Goal: Transaction & Acquisition: Book appointment/travel/reservation

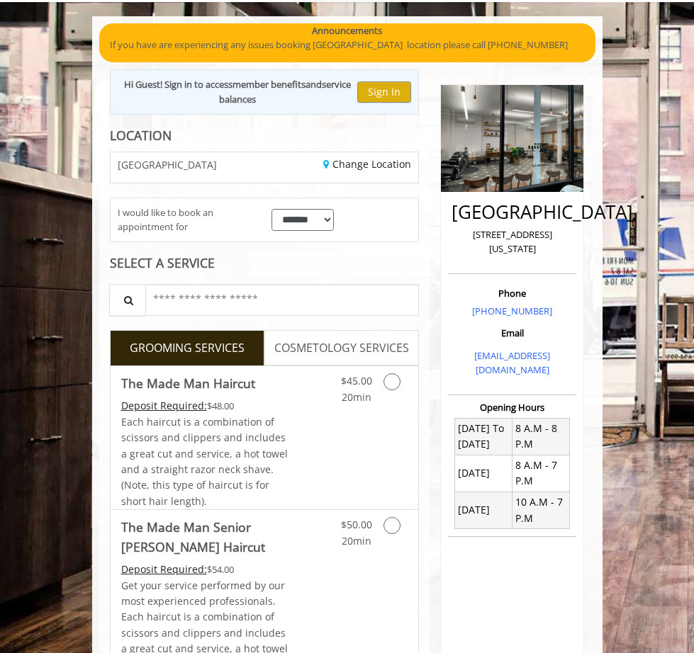
scroll to position [111, 0]
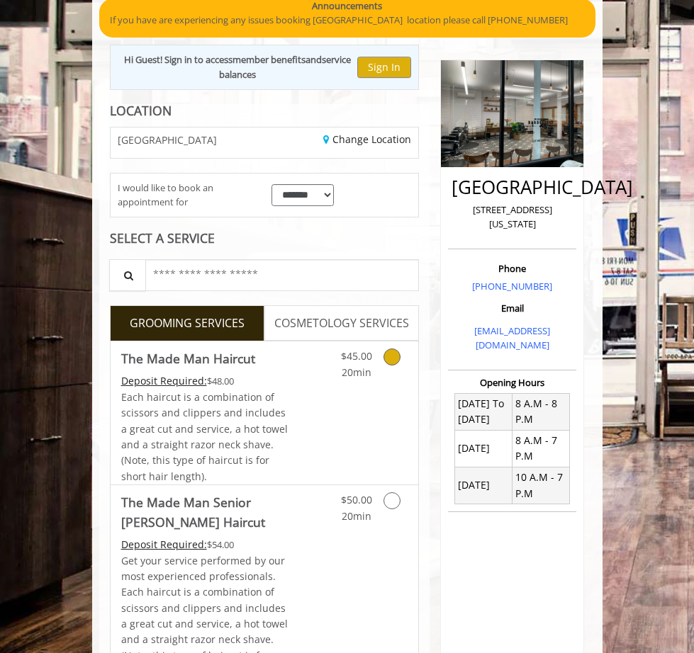
click at [382, 360] on div "Grooming services" at bounding box center [400, 361] width 37 height 39
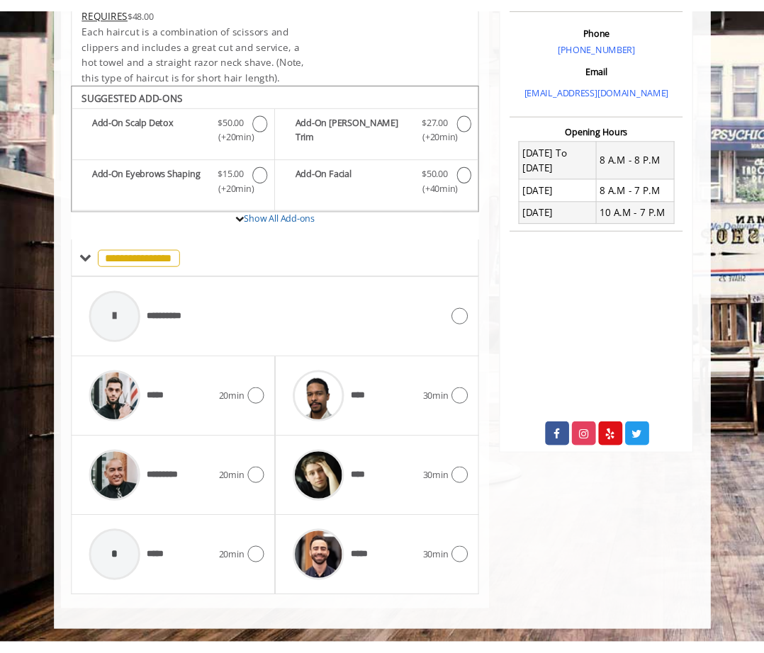
scroll to position [390, 0]
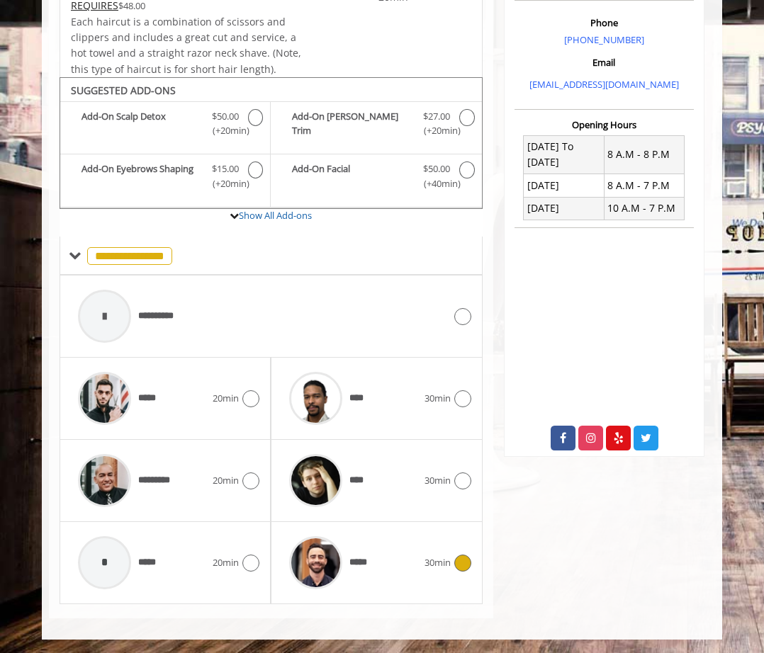
click at [447, 583] on div "***** 30min" at bounding box center [376, 562] width 189 height 67
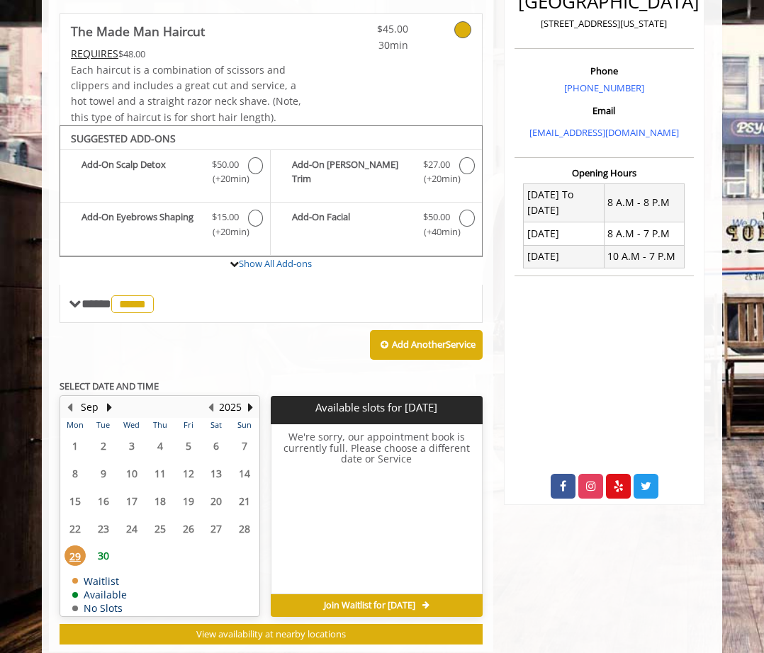
scroll to position [375, 0]
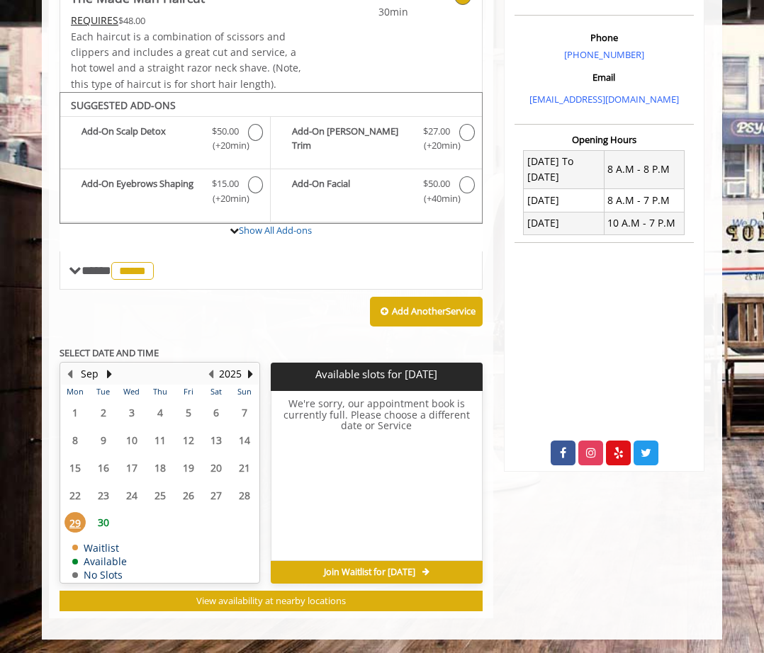
click at [100, 521] on span "30" at bounding box center [103, 522] width 21 height 21
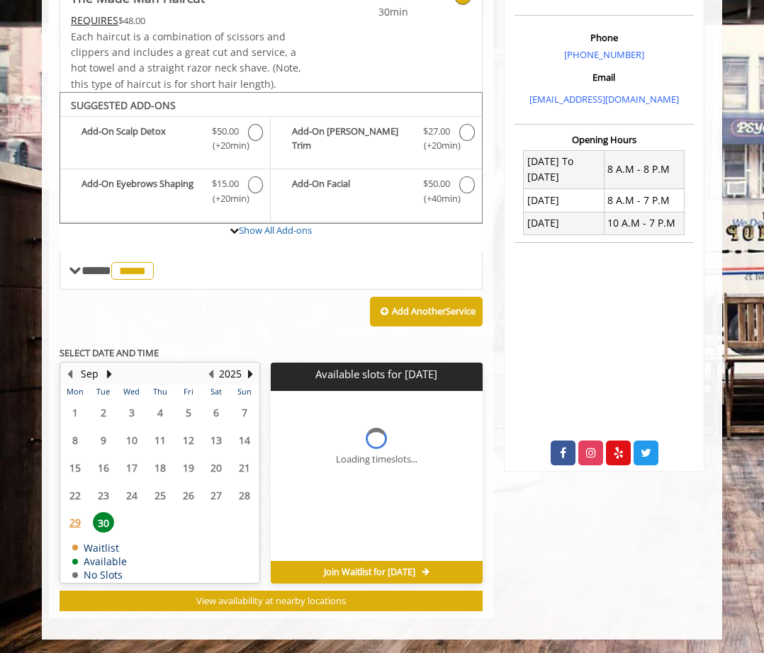
scroll to position [396, 0]
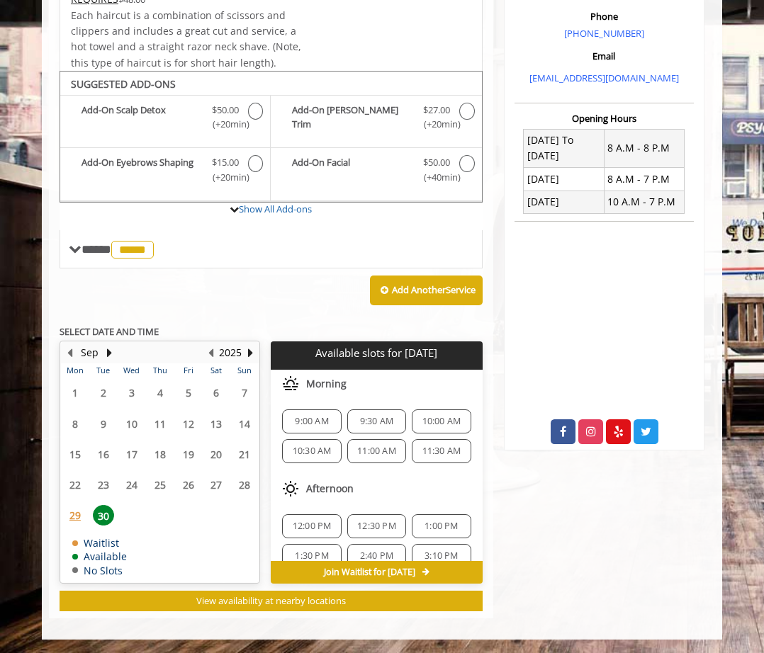
click at [374, 415] on div "9:30 AM" at bounding box center [376, 422] width 59 height 24
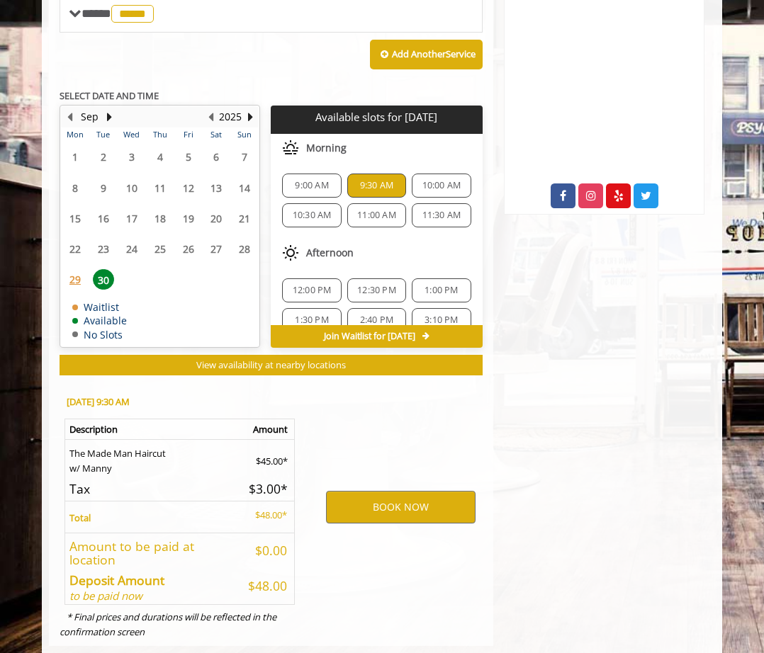
scroll to position [660, 0]
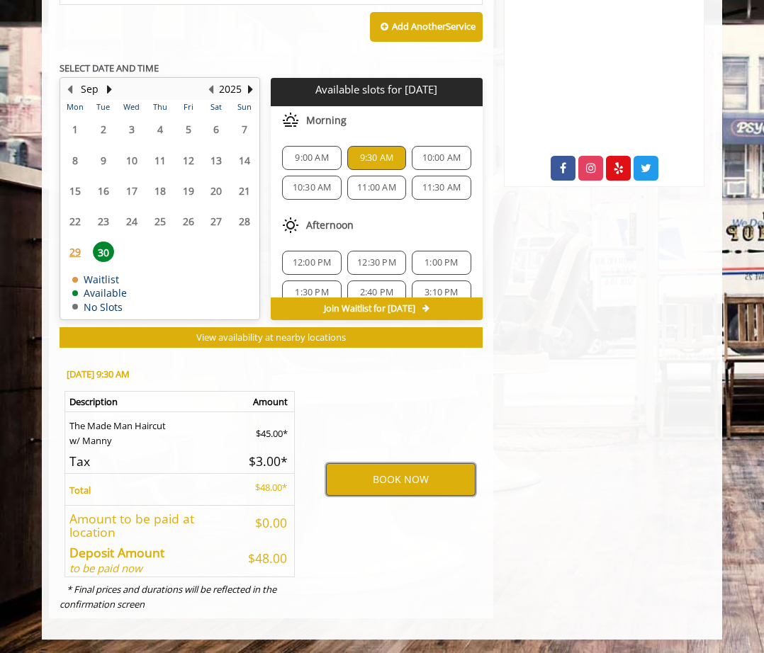
click at [444, 483] on button "BOOK NOW" at bounding box center [401, 479] width 150 height 33
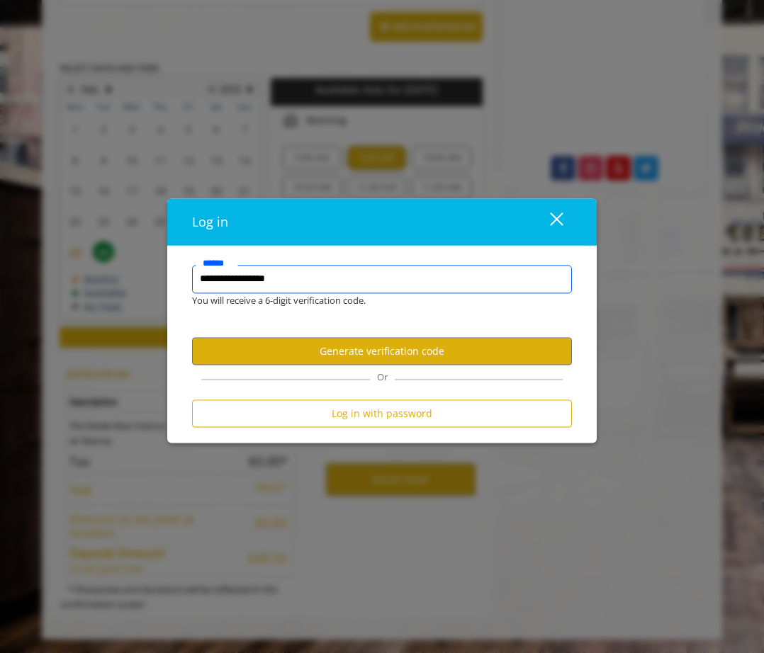
type input "**********"
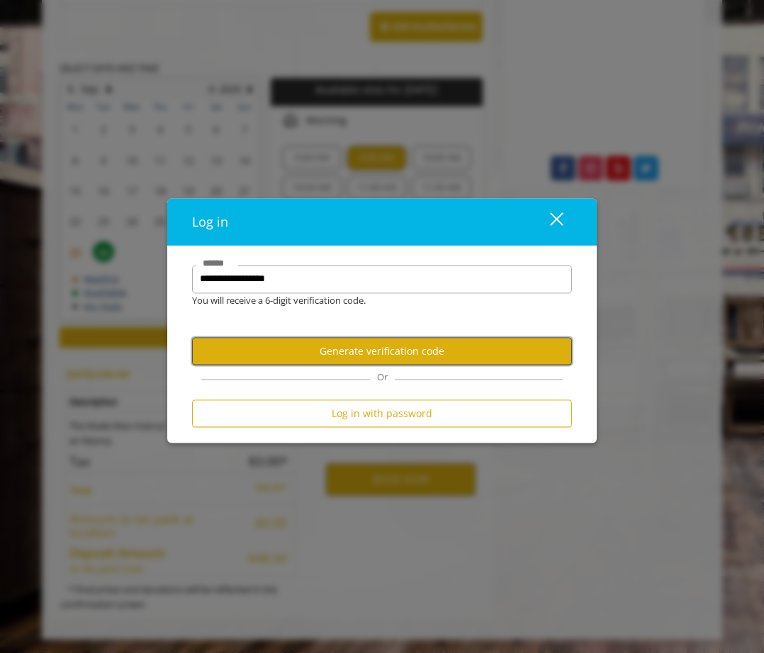
click at [468, 344] on button "Generate verification code" at bounding box center [382, 352] width 380 height 28
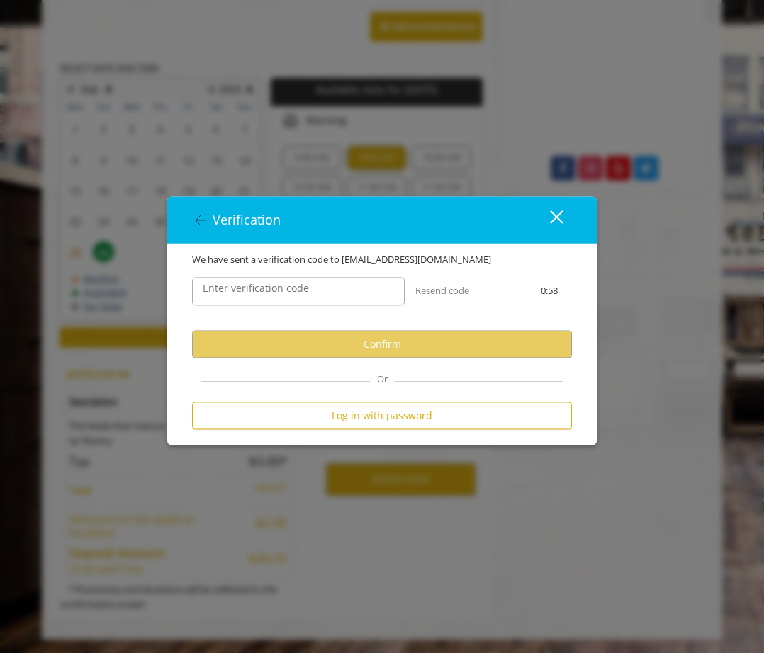
click at [300, 283] on label "Enter verification code" at bounding box center [256, 289] width 120 height 16
click at [300, 283] on input "Enter verification code" at bounding box center [298, 292] width 213 height 28
click at [553, 217] on div "close" at bounding box center [548, 219] width 28 height 21
